Goal: Information Seeking & Learning: Learn about a topic

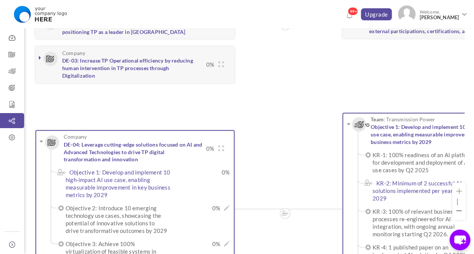
scroll to position [0, 450]
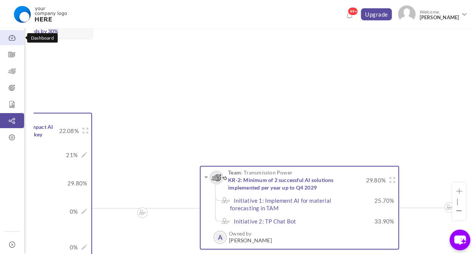
click at [12, 40] on icon at bounding box center [12, 38] width 24 height 8
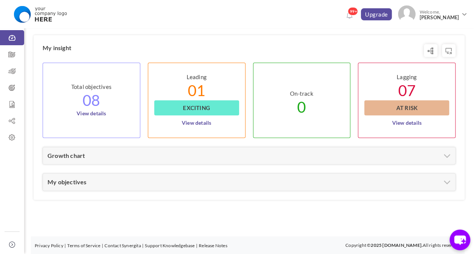
scroll to position [344, 0]
click at [60, 185] on link "My objectives" at bounding box center [67, 182] width 39 height 7
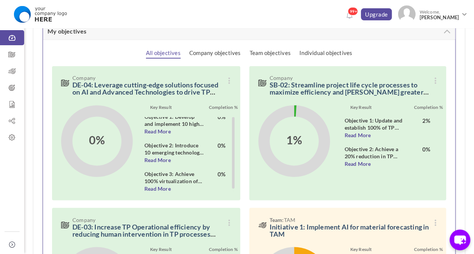
scroll to position [0, 0]
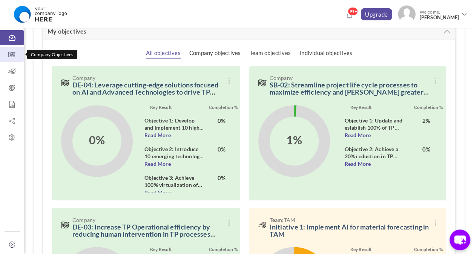
click at [14, 54] on icon at bounding box center [12, 55] width 24 height 8
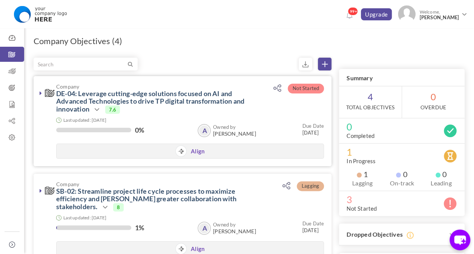
click at [41, 91] on icon at bounding box center [41, 93] width 2 height 6
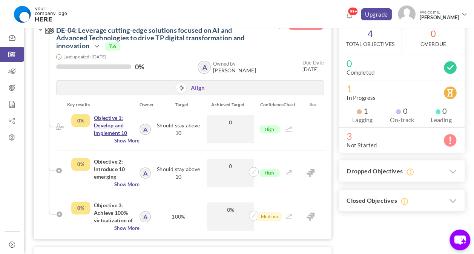
scroll to position [75, 0]
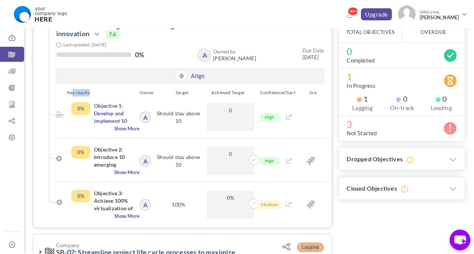
drag, startPoint x: 91, startPoint y: 92, endPoint x: 72, endPoint y: 91, distance: 19.7
click at [72, 91] on div "Key results" at bounding box center [99, 93] width 74 height 8
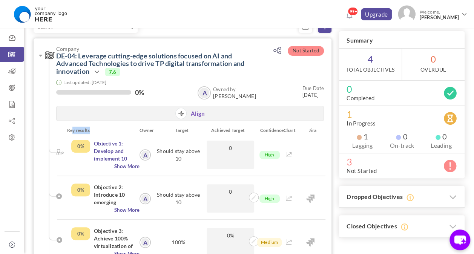
scroll to position [0, 0]
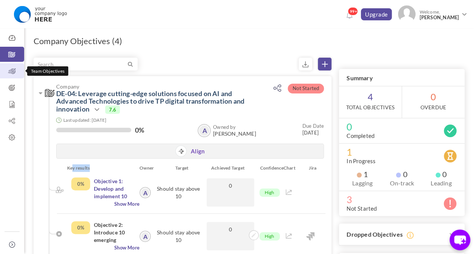
click at [13, 72] on icon at bounding box center [12, 72] width 24 height 8
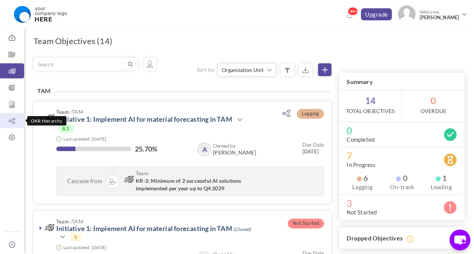
click at [12, 123] on icon at bounding box center [12, 121] width 24 height 8
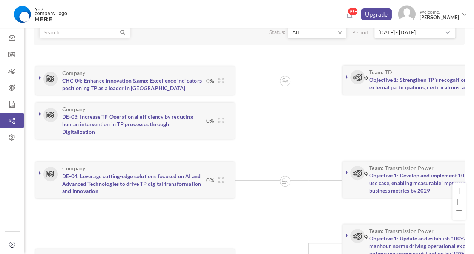
scroll to position [75, 0]
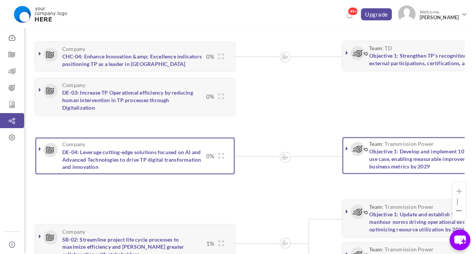
click at [39, 149] on icon at bounding box center [40, 149] width 2 height 6
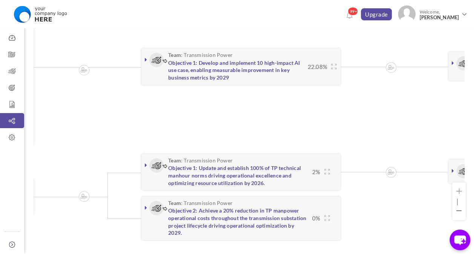
scroll to position [174, 0]
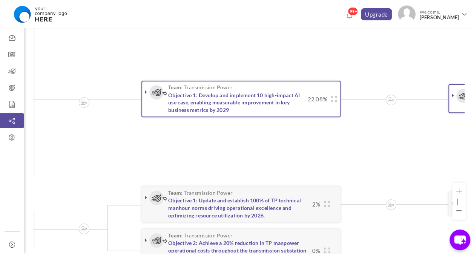
click at [143, 90] on link at bounding box center [146, 92] width 8 height 8
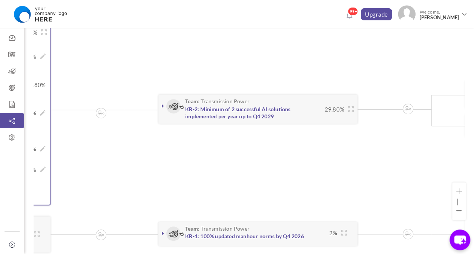
scroll to position [176, 0]
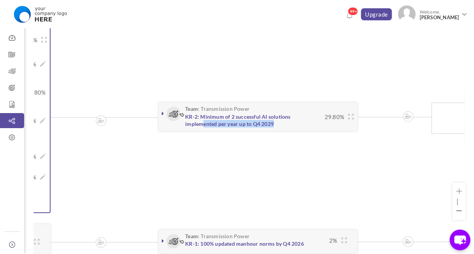
drag, startPoint x: 288, startPoint y: 170, endPoint x: 203, endPoint y: 152, distance: 86.7
click at [203, 152] on ul "Team : Transmission Power KR-2: Minimum of 2 successful AI solutions implemente…" at bounding box center [358, 117] width 614 height 191
drag, startPoint x: 203, startPoint y: 153, endPoint x: 247, endPoint y: 172, distance: 48.2
click at [247, 172] on ul "Team : Transmission Power KR-2: Minimum of 2 successful AI solutions implemente…" at bounding box center [358, 117] width 614 height 191
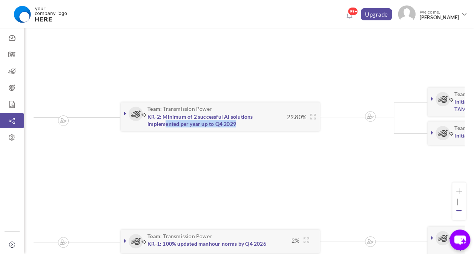
click at [457, 211] on icon at bounding box center [459, 211] width 6 height 6
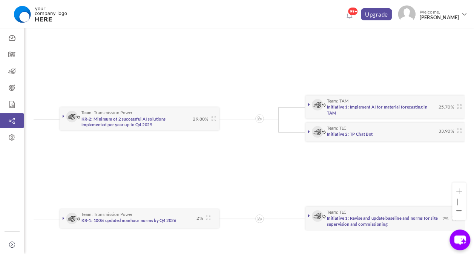
click at [236, 156] on ul "Team : Transmission Power KR-2: Minimum of 2 successful AI solutions implemente…" at bounding box center [219, 119] width 491 height 153
click at [459, 210] on icon at bounding box center [459, 211] width 6 height 6
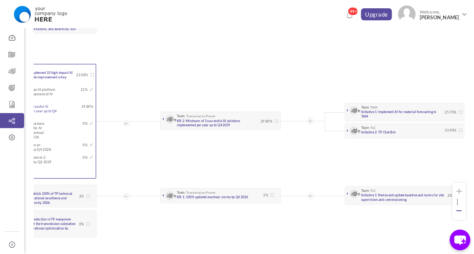
scroll to position [0, 327]
click at [303, 164] on ul "Team : Transmission Power KR-2: Minimum of 2 successful AI solutions implemente…" at bounding box center [281, 121] width 369 height 115
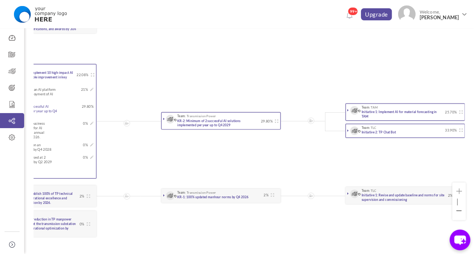
click at [162, 117] on link at bounding box center [164, 119] width 5 height 5
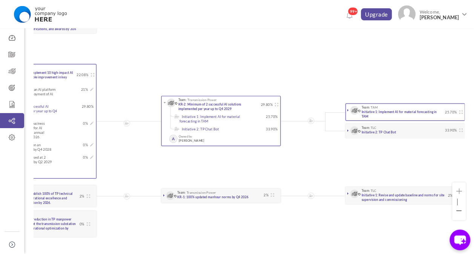
click at [346, 108] on link at bounding box center [348, 110] width 5 height 5
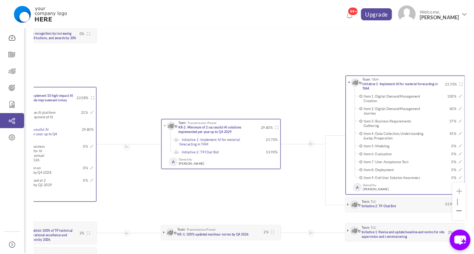
scroll to position [185, 0]
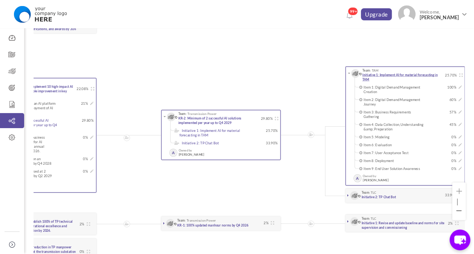
click at [387, 73] on link "Initiative 1: Implement AI for material forecasting in TAM" at bounding box center [400, 77] width 75 height 8
